Goal: Navigation & Orientation: Find specific page/section

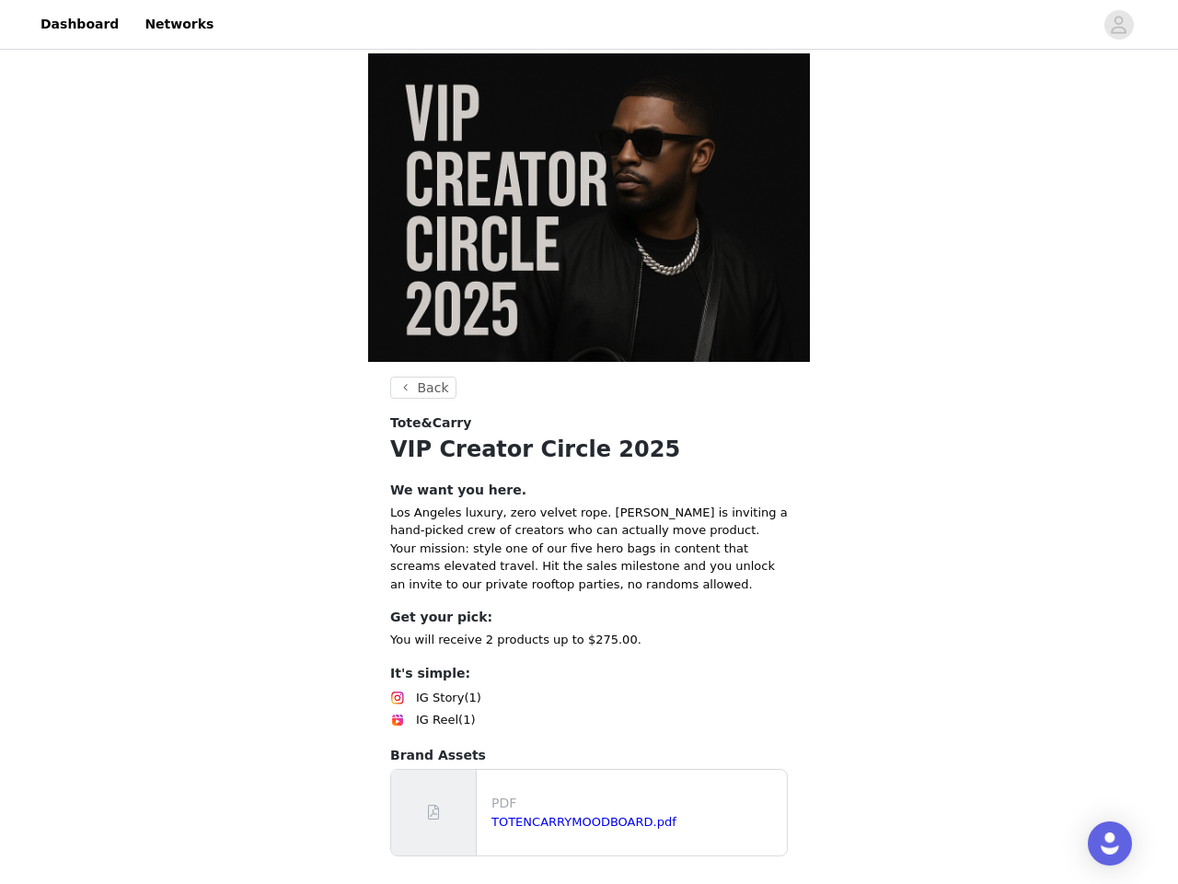
click at [589, 630] on p "You will receive 2 products up to $275.00." at bounding box center [589, 639] width 398 height 18
click at [589, 25] on div at bounding box center [659, 24] width 869 height 41
click at [1119, 25] on icon "avatar" at bounding box center [1118, 24] width 17 height 29
click at [588, 649] on body "Dashboard Networks Back Tote&Carry VIP Creator Circle 2025 We want you here. Lo…" at bounding box center [589, 442] width 1178 height 884
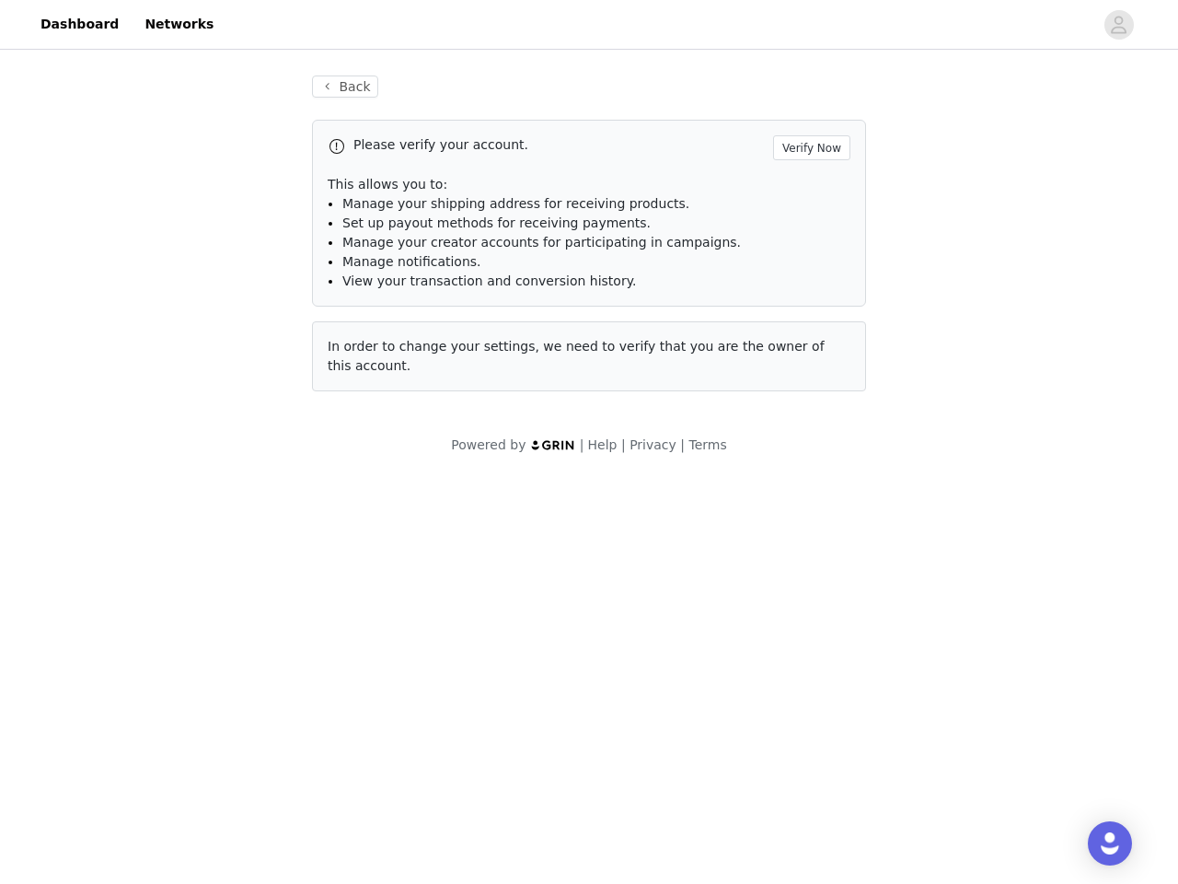
click at [1110, 843] on img "Open Intercom Messenger" at bounding box center [1110, 843] width 22 height 22
